Goal: Task Accomplishment & Management: Complete application form

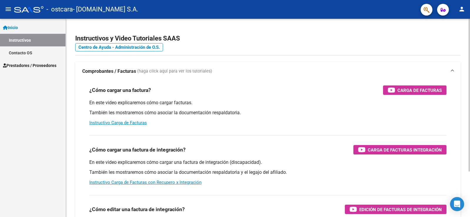
click at [407, 28] on div "Instructivos y Video Tutoriales SAAS Centro de Ayuda - Administración de O.S. C…" at bounding box center [268, 148] width 405 height 258
click at [24, 28] on link "Inicio" at bounding box center [33, 27] width 66 height 13
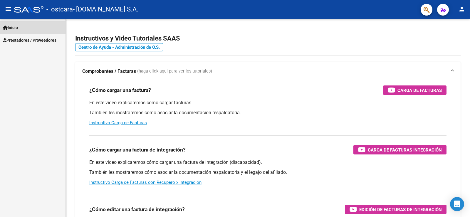
click at [23, 28] on link "Inicio" at bounding box center [33, 27] width 66 height 13
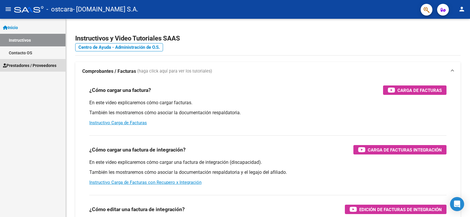
click at [26, 67] on span "Prestadores / Proveedores" at bounding box center [30, 65] width 54 height 6
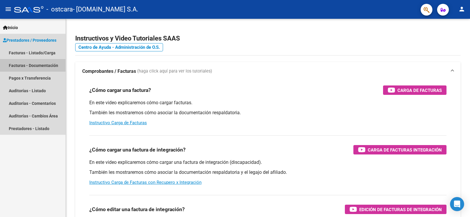
click at [29, 66] on link "Facturas - Documentación" at bounding box center [33, 65] width 66 height 13
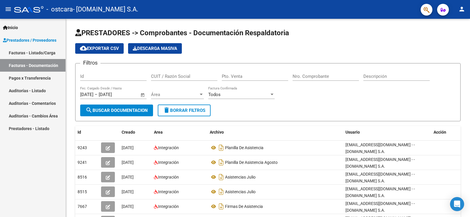
click at [37, 53] on link "Facturas - Listado/Carga" at bounding box center [33, 52] width 66 height 13
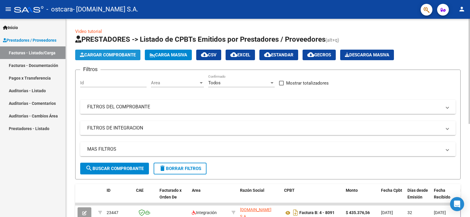
click at [98, 54] on span "Cargar Comprobante" at bounding box center [108, 54] width 56 height 5
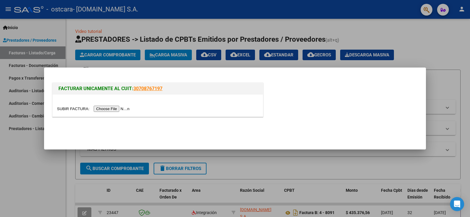
click at [109, 109] on input "file" at bounding box center [94, 109] width 74 height 6
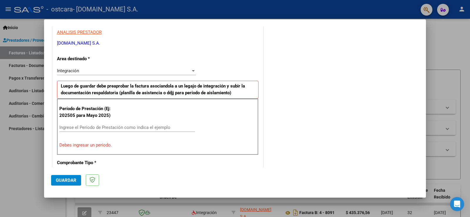
scroll to position [98, 0]
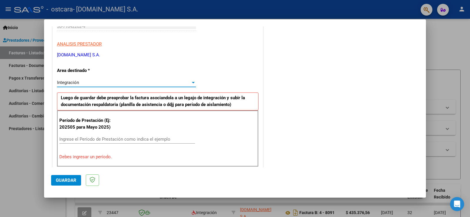
click at [79, 84] on div "Integración" at bounding box center [124, 82] width 134 height 5
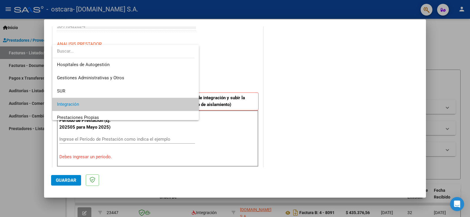
scroll to position [22, 0]
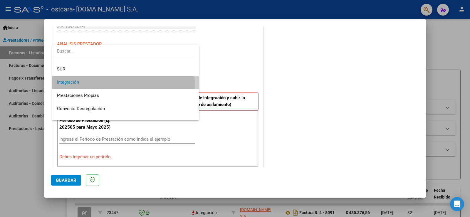
click at [79, 84] on span "Integración" at bounding box center [125, 82] width 137 height 13
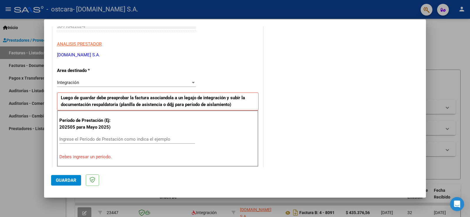
click at [89, 136] on div "Ingrese el Período de Prestación como indica el ejemplo" at bounding box center [127, 139] width 136 height 9
click at [86, 139] on input "Ingrese el Período de Prestación como indica el ejemplo" at bounding box center [127, 139] width 136 height 5
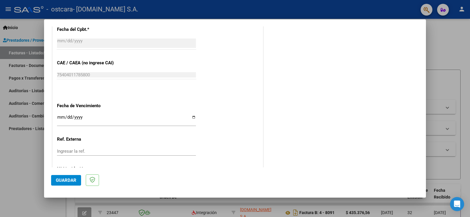
scroll to position [318, 0]
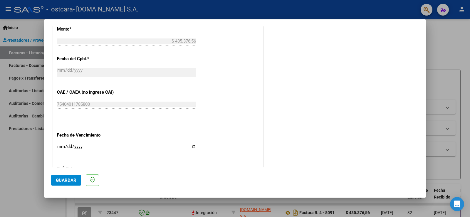
type input "202509"
click at [58, 182] on span "Guardar" at bounding box center [66, 180] width 21 height 5
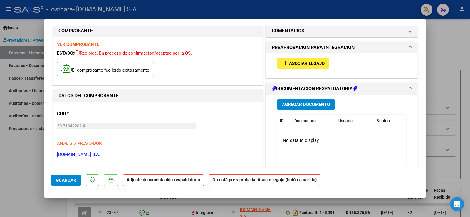
scroll to position [0, 0]
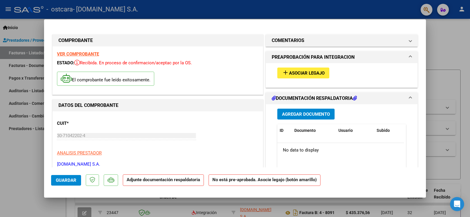
click at [299, 72] on span "Asociar Legajo" at bounding box center [307, 73] width 36 height 5
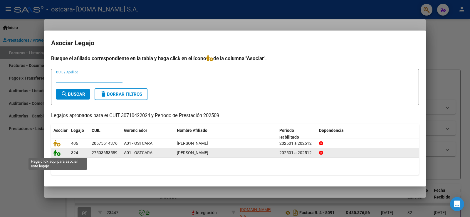
click at [59, 154] on icon at bounding box center [57, 153] width 7 height 6
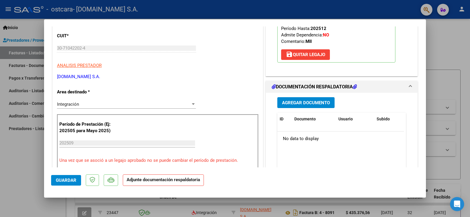
scroll to position [118, 0]
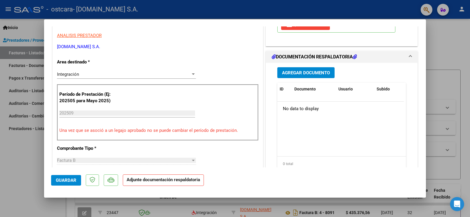
click at [301, 75] on span "Agregar Documento" at bounding box center [306, 72] width 48 height 5
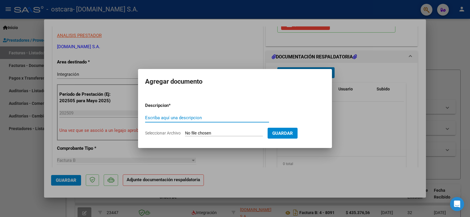
click at [179, 118] on input "Escriba aquí una descripcion" at bounding box center [207, 117] width 124 height 5
type input "FIRMAS DE ASISTENCIA"
click at [198, 133] on input "Seleccionar Archivo" at bounding box center [224, 134] width 78 height 6
type input "C:\fakepath\OSTCARA 9_2025 TTO [PERSON_NAME].pdf"
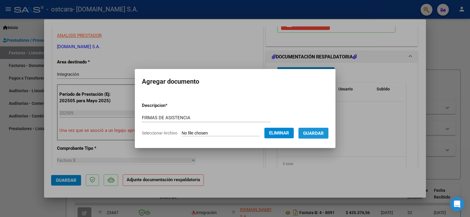
click at [322, 136] on span "Guardar" at bounding box center [313, 133] width 21 height 5
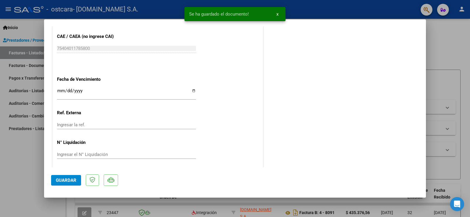
scroll to position [385, 0]
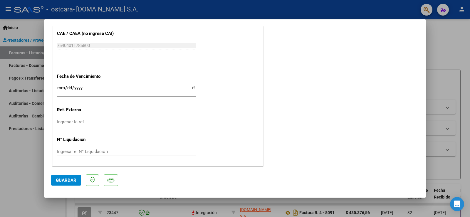
click at [65, 180] on span "Guardar" at bounding box center [66, 180] width 21 height 5
click at [16, 154] on div at bounding box center [235, 108] width 470 height 217
type input "$ 0,00"
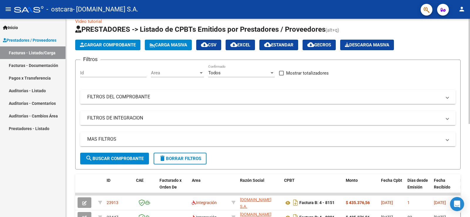
scroll to position [0, 0]
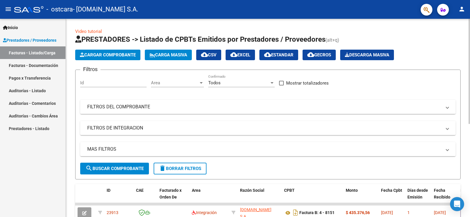
click at [120, 54] on span "Cargar Comprobante" at bounding box center [108, 54] width 56 height 5
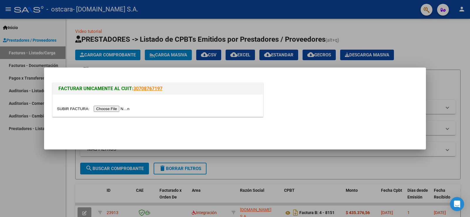
click at [114, 108] on input "file" at bounding box center [94, 109] width 74 height 6
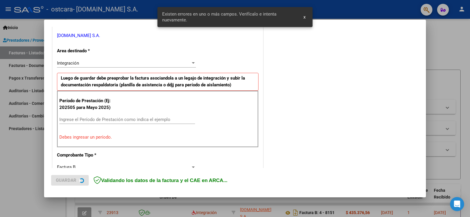
scroll to position [123, 0]
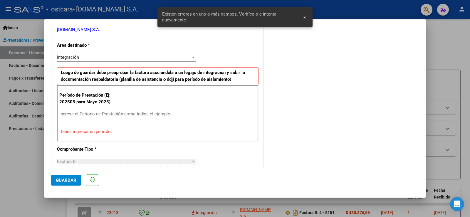
click at [129, 111] on div "Ingrese el Período de Prestación como indica el ejemplo" at bounding box center [127, 114] width 136 height 9
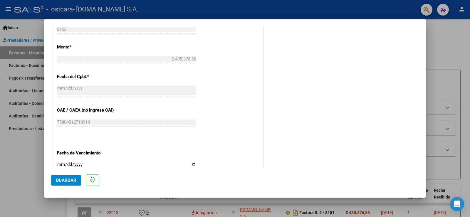
scroll to position [270, 0]
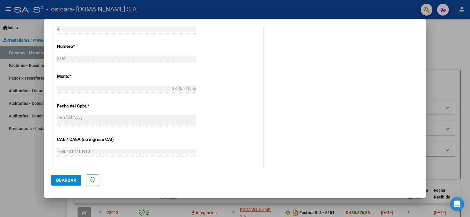
type input "202509"
click at [66, 178] on span "Guardar" at bounding box center [66, 180] width 21 height 5
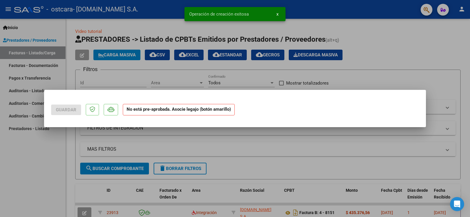
scroll to position [0, 0]
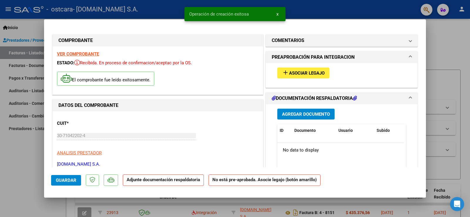
click at [285, 73] on mat-icon "add" at bounding box center [285, 72] width 7 height 7
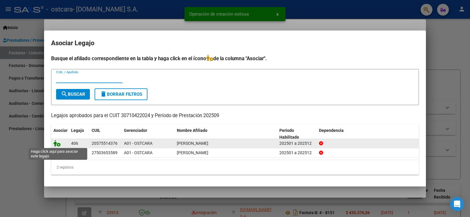
click at [60, 146] on icon at bounding box center [57, 143] width 7 height 6
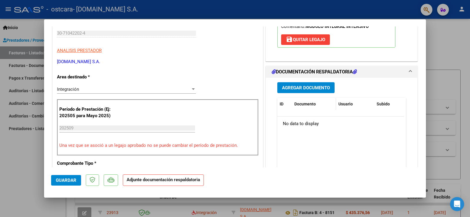
scroll to position [88, 0]
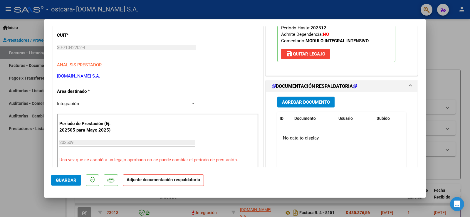
click at [295, 103] on span "Agregar Documento" at bounding box center [306, 102] width 48 height 5
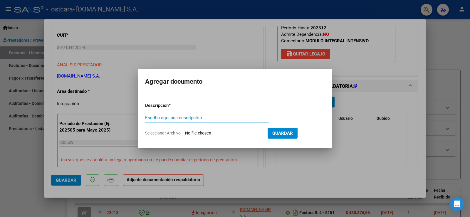
click at [206, 114] on div "Escriba aquí una descripcion" at bounding box center [207, 117] width 124 height 9
type input "FIRMAS DE ASISTENCIA"
click at [243, 134] on input "Seleccionar Archivo" at bounding box center [224, 134] width 78 height 6
type input "C:\fakepath\OSTCARA 9-2025 TTO [PERSON_NAME].pdf"
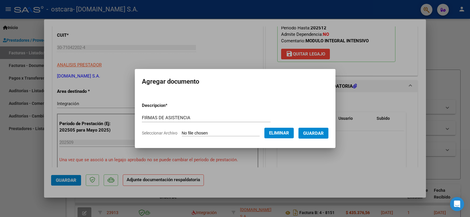
click at [317, 134] on span "Guardar" at bounding box center [313, 133] width 21 height 5
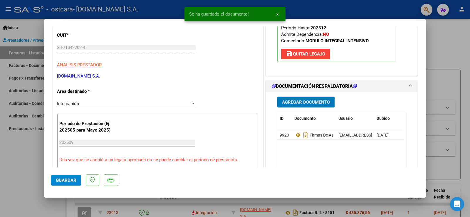
click at [23, 185] on div at bounding box center [235, 108] width 470 height 217
type input "$ 0,00"
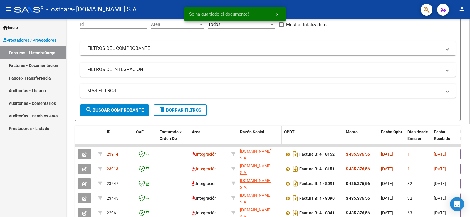
scroll to position [59, 0]
